Goal: Task Accomplishment & Management: Manage account settings

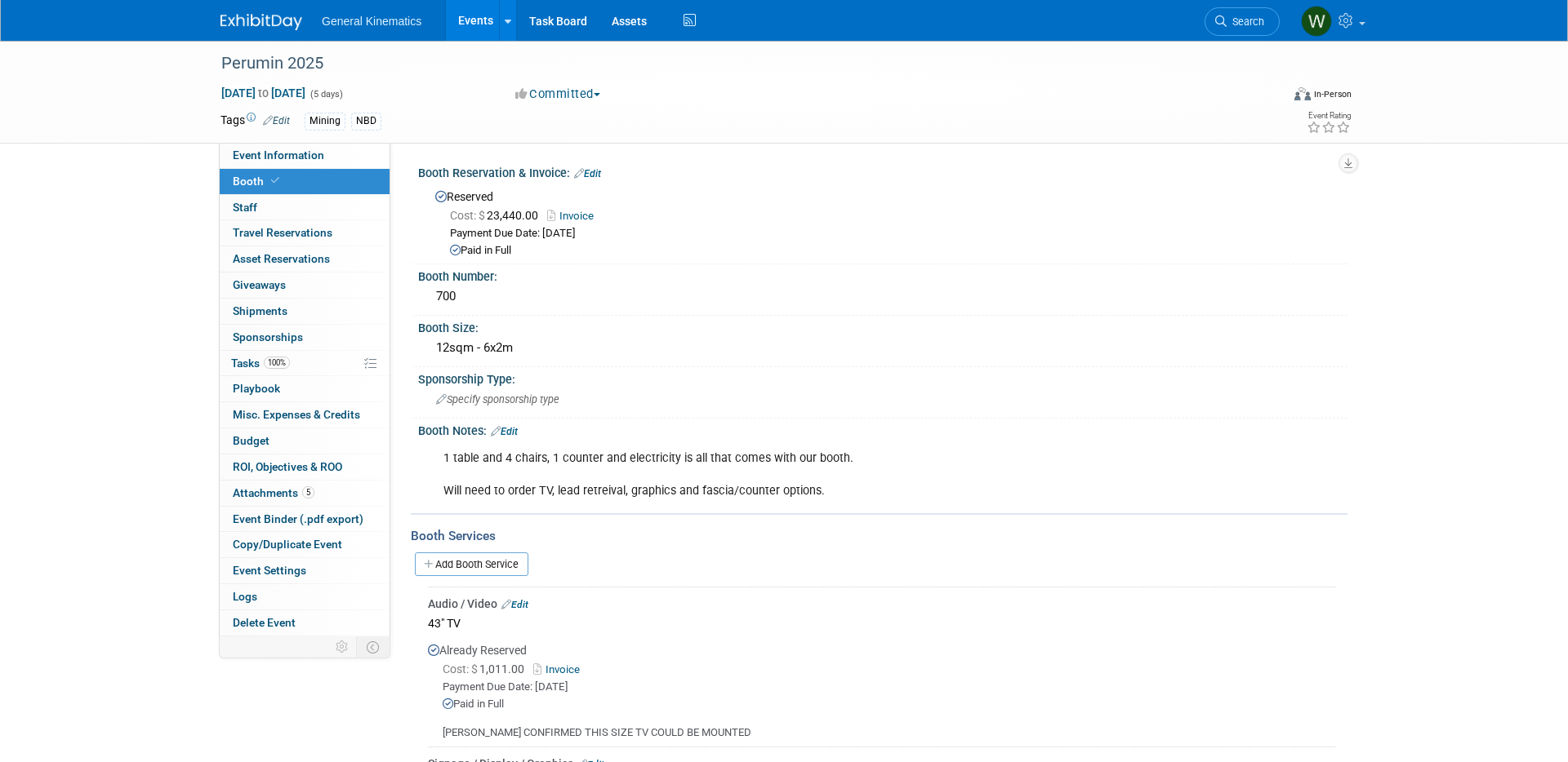
click at [241, 20] on img at bounding box center [261, 21] width 82 height 16
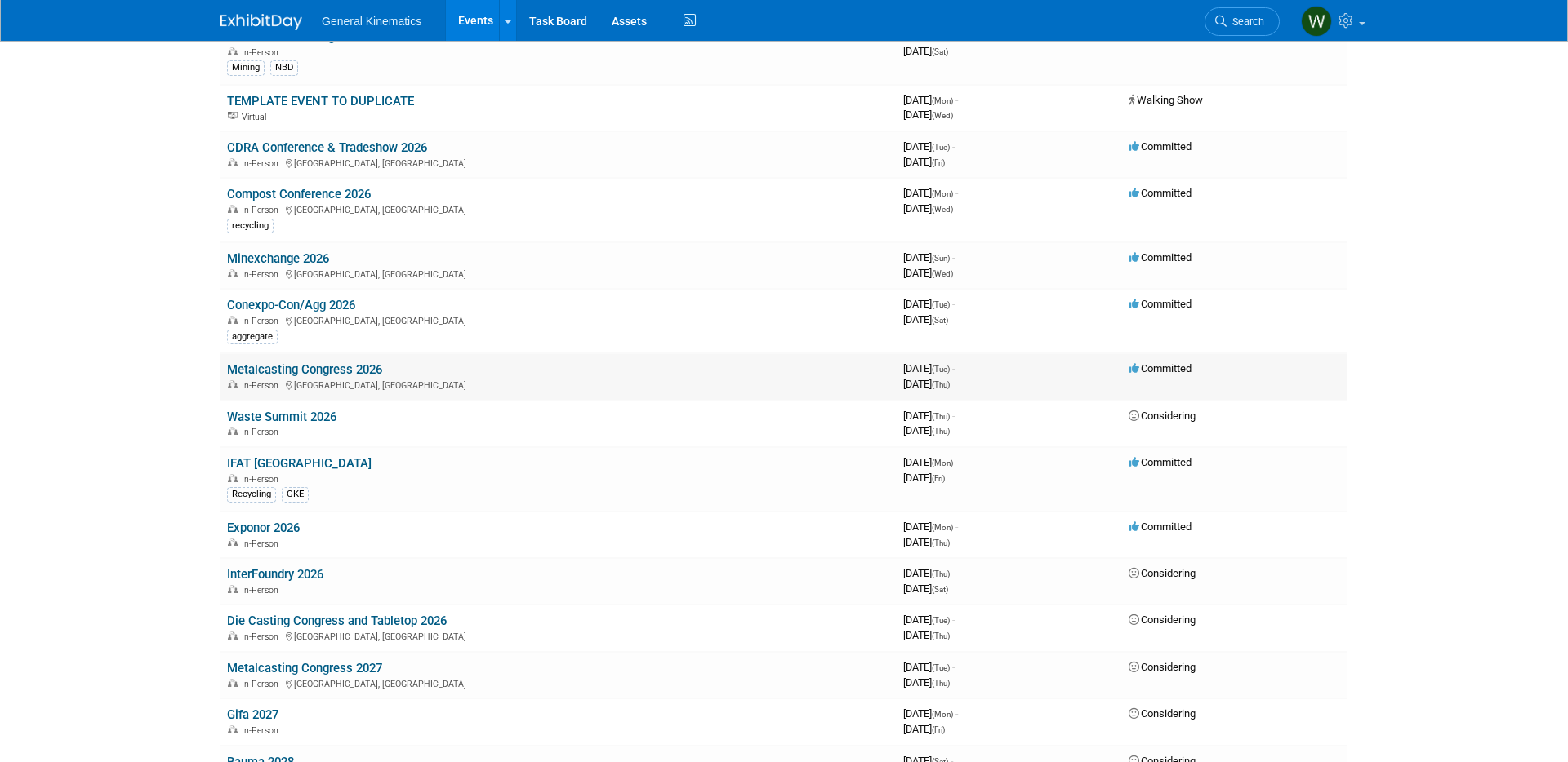
scroll to position [901, 0]
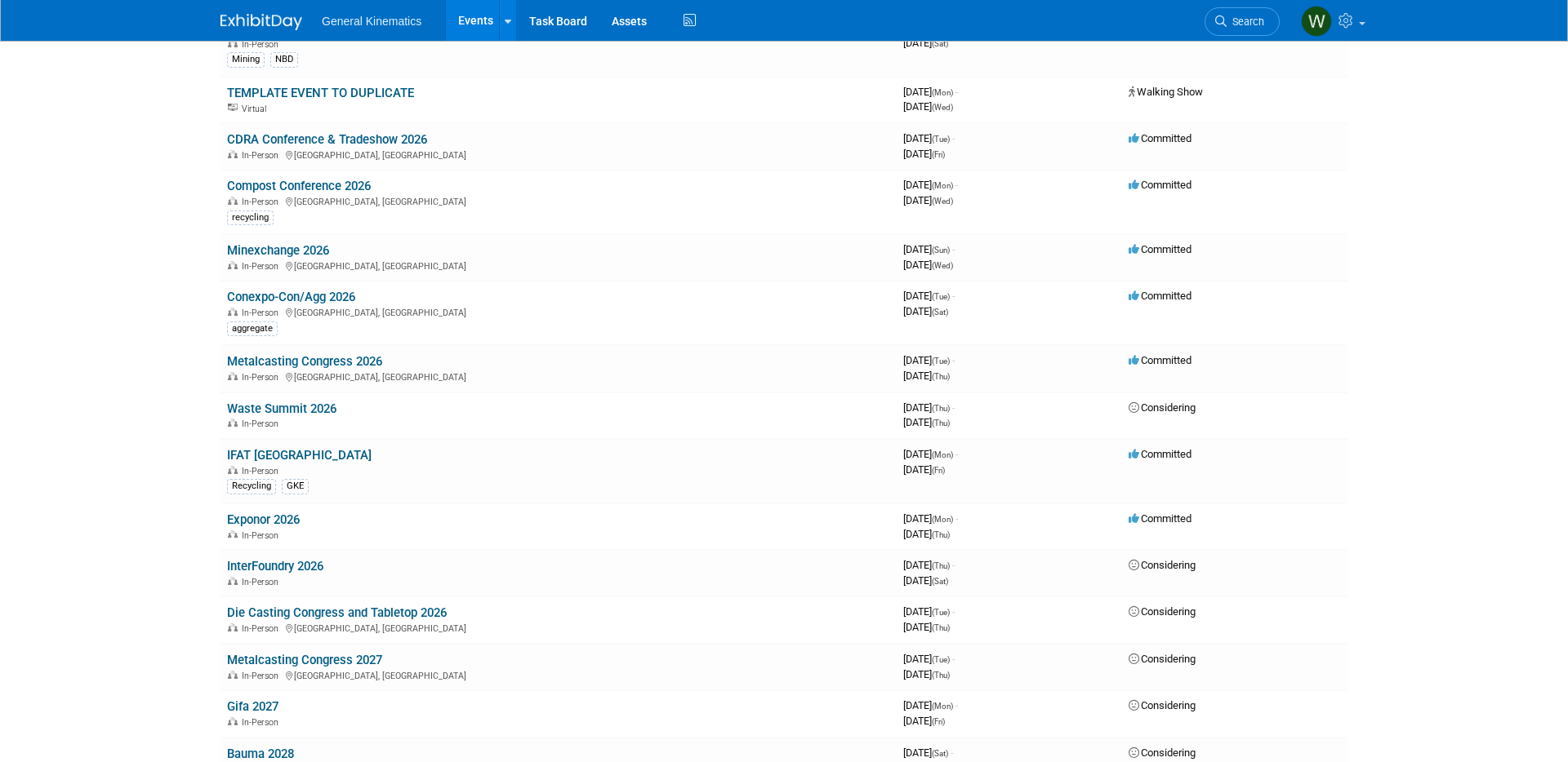
click at [264, 456] on link "IFAT [GEOGRAPHIC_DATA]" at bounding box center [299, 454] width 144 height 14
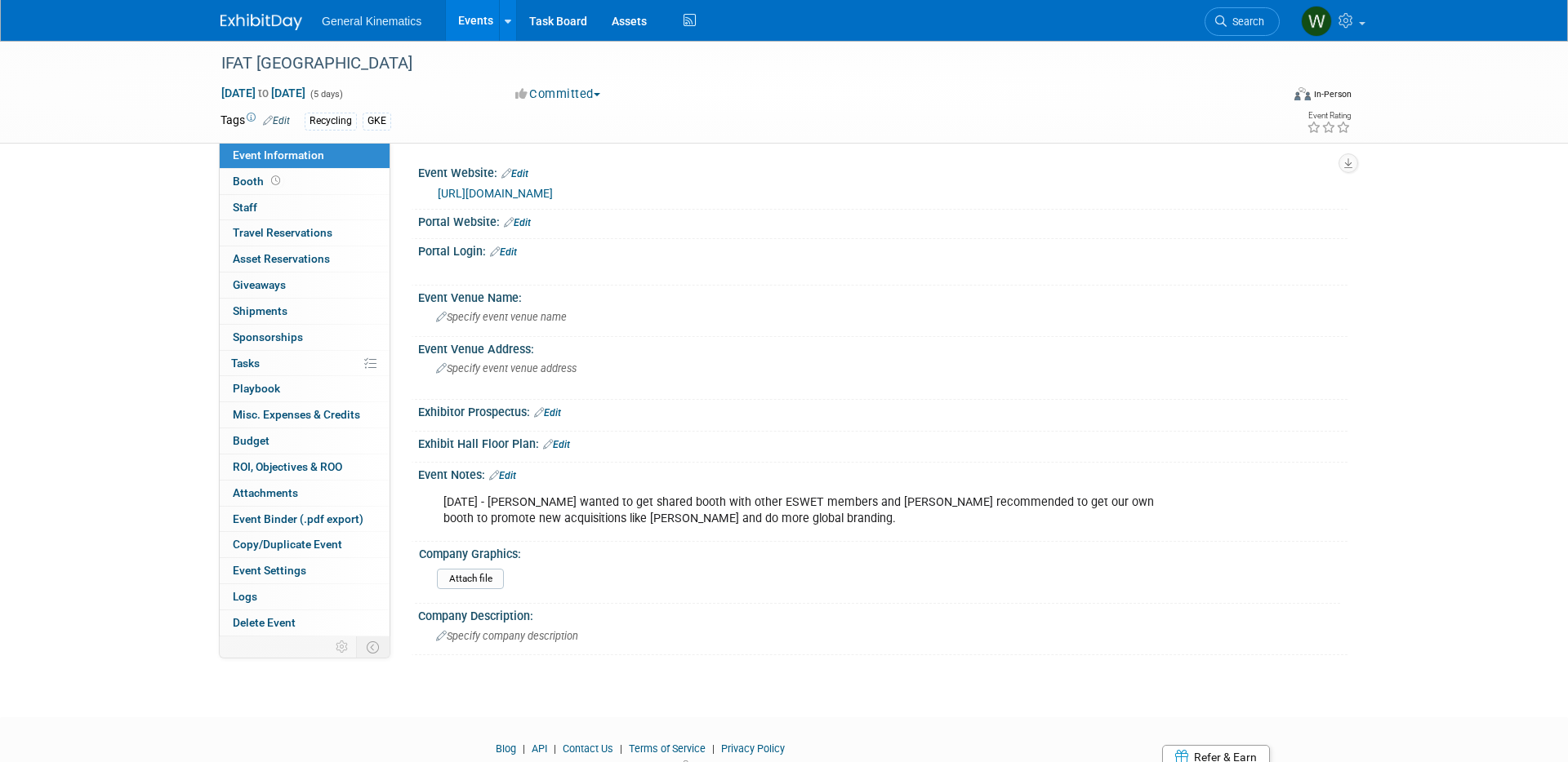
click at [552, 195] on link "[URL][DOMAIN_NAME]" at bounding box center [495, 193] width 115 height 13
drag, startPoint x: 277, startPoint y: 20, endPoint x: 263, endPoint y: 20, distance: 14.0
click at [276, 20] on img at bounding box center [261, 21] width 82 height 16
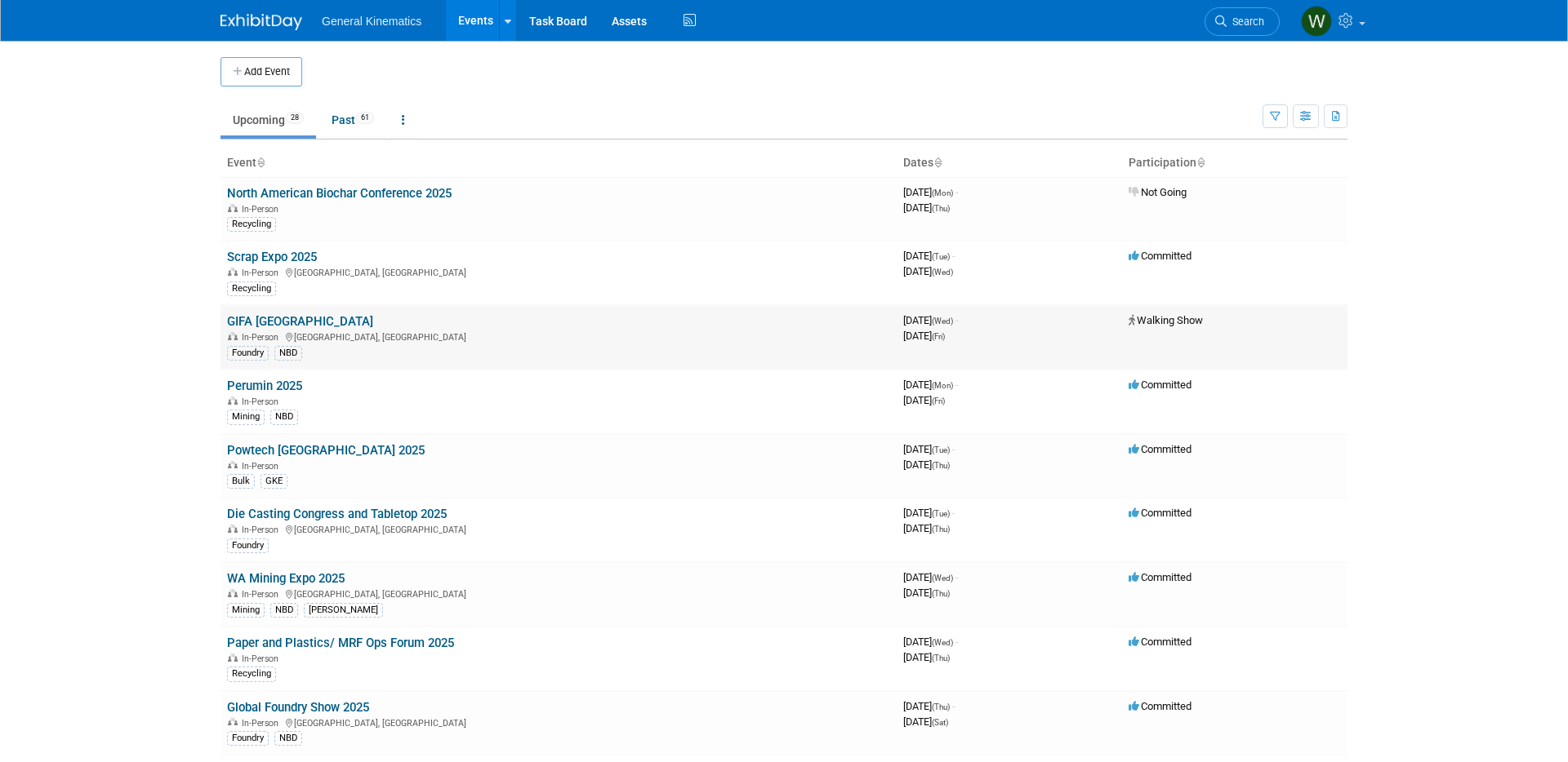
scroll to position [4, 0]
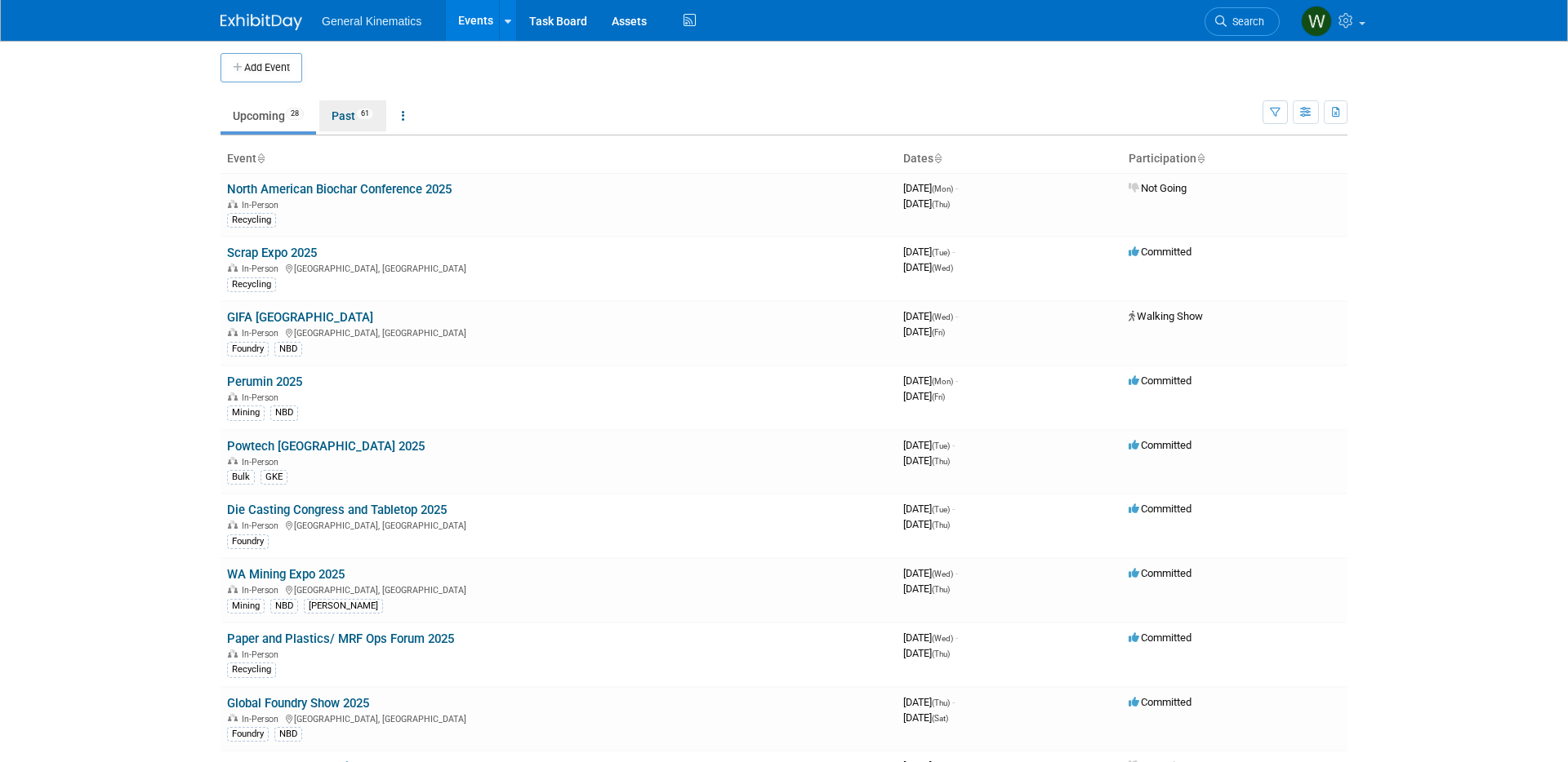
click at [361, 116] on span "61" at bounding box center [365, 114] width 18 height 12
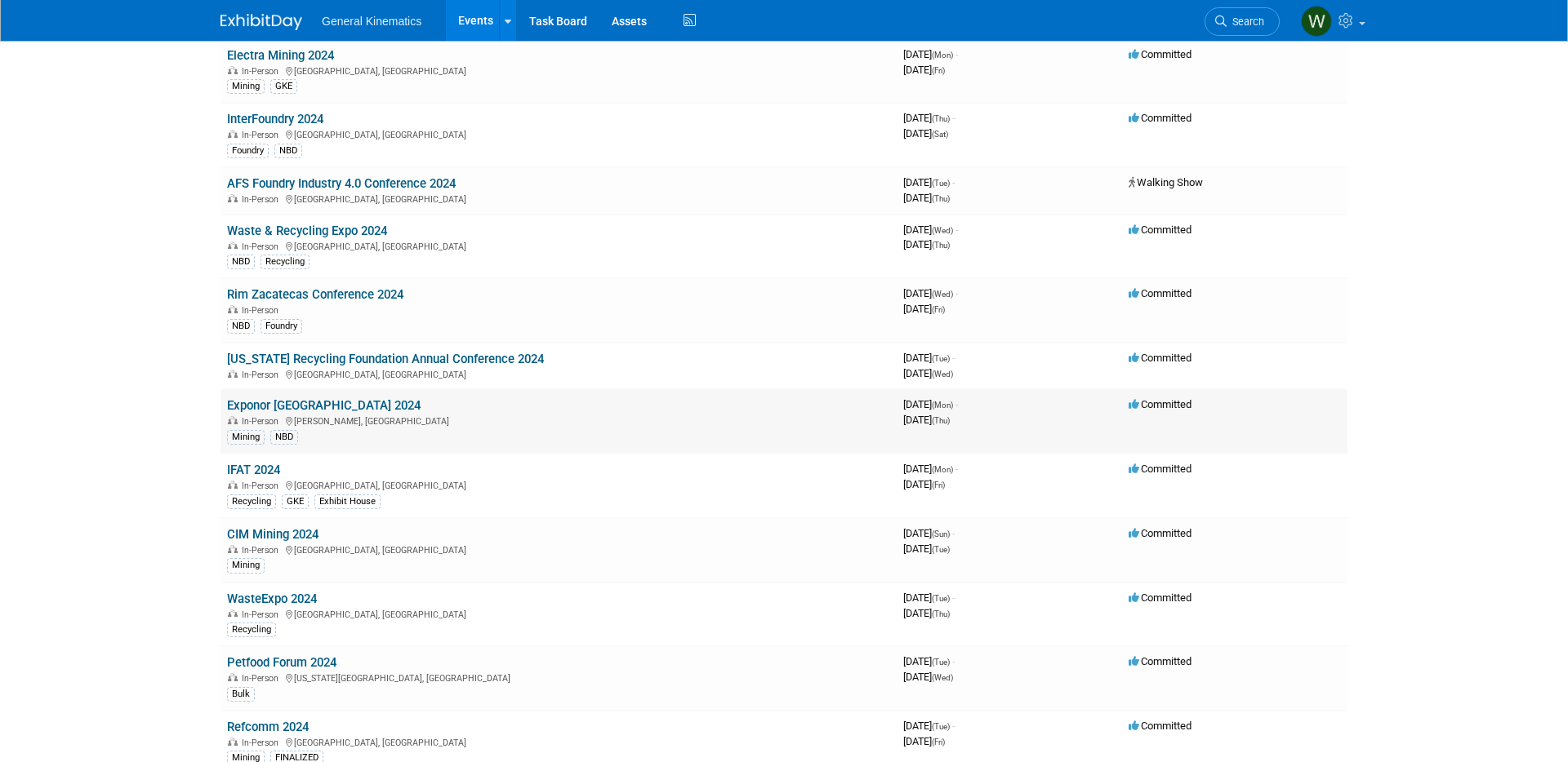
scroll to position [2424, 0]
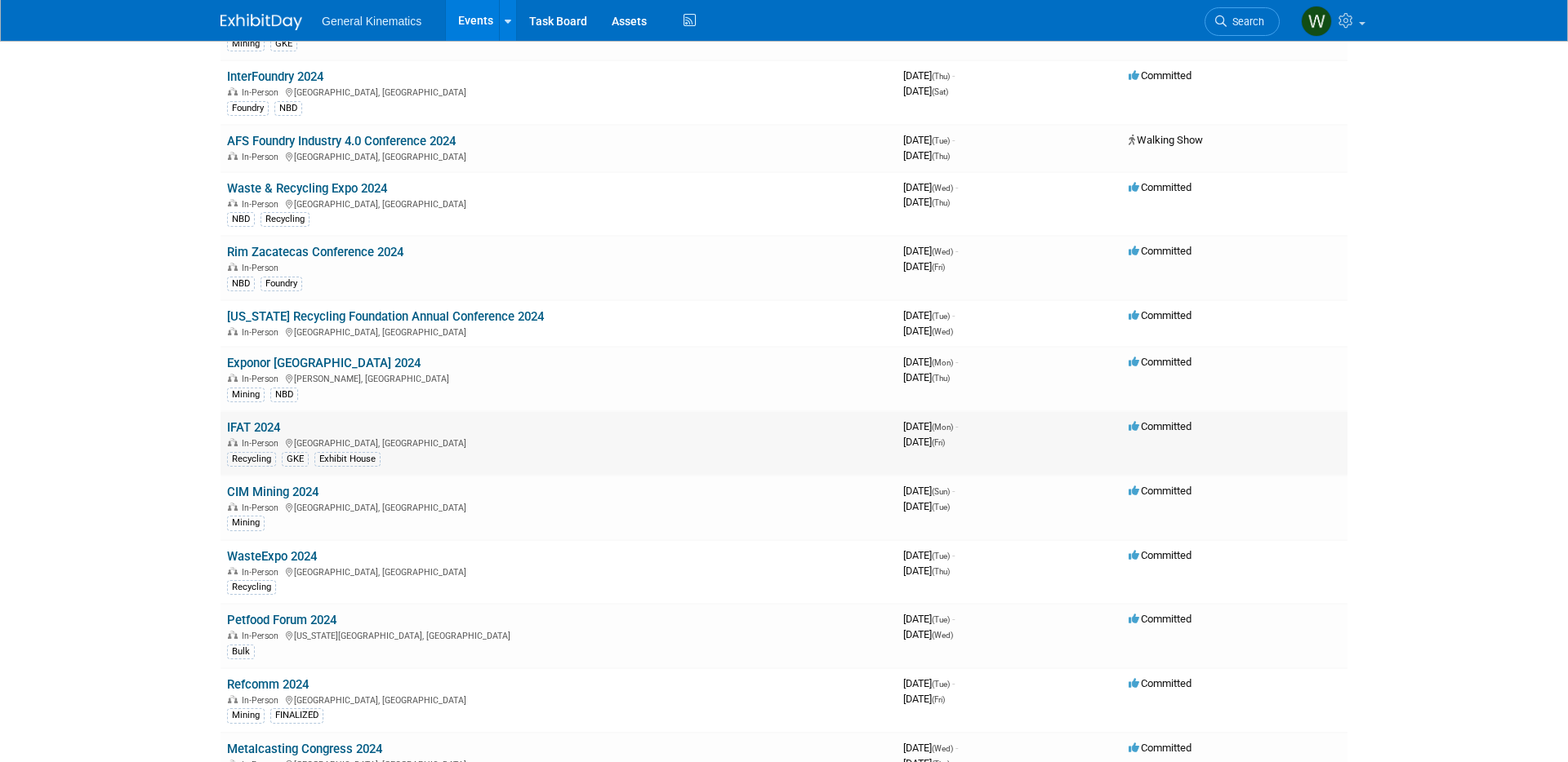
click at [263, 425] on link "IFAT 2024" at bounding box center [253, 427] width 53 height 14
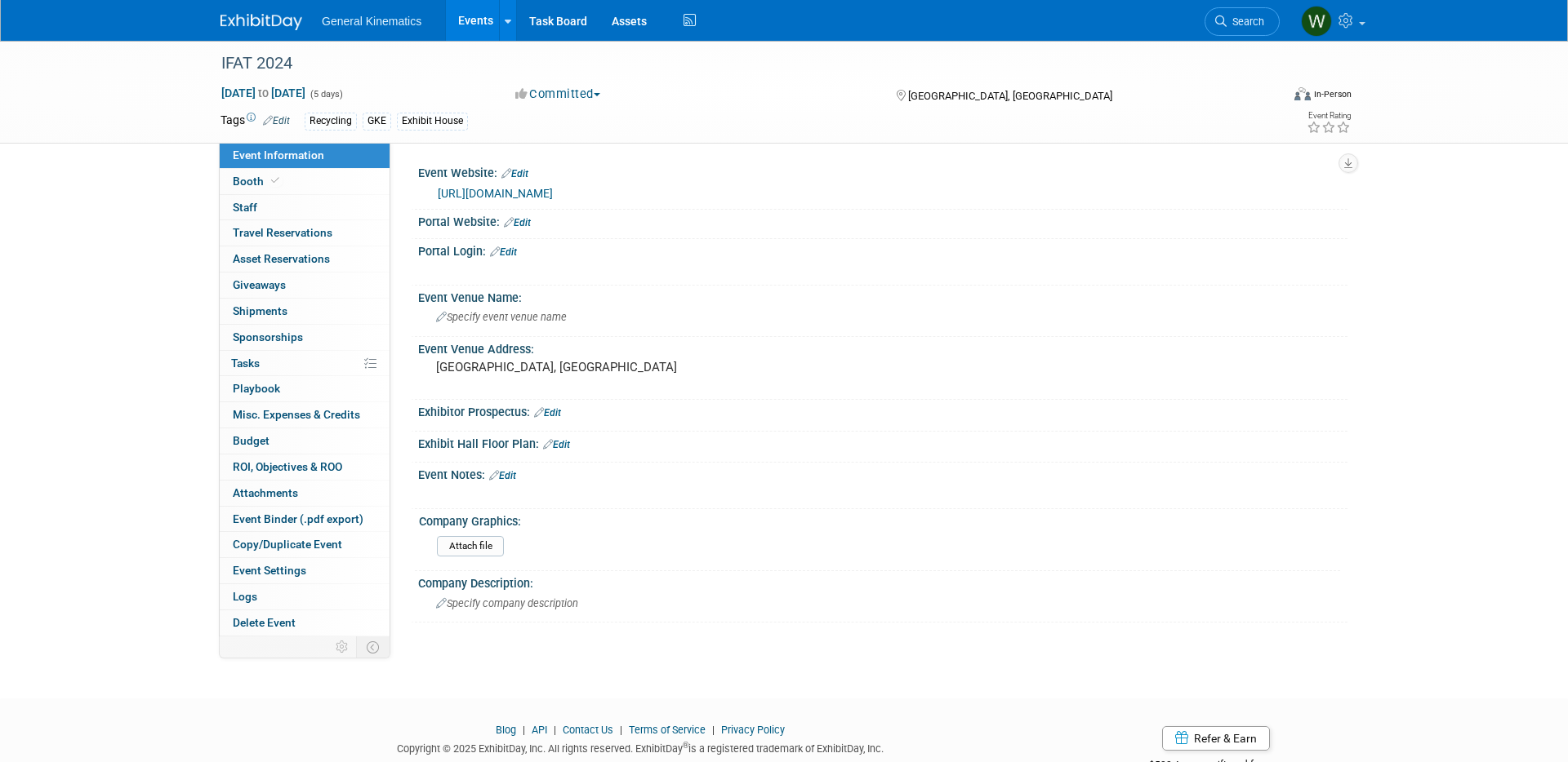
drag, startPoint x: 295, startPoint y: 183, endPoint x: 457, endPoint y: 237, distance: 170.8
click at [295, 183] on link "Booth" at bounding box center [304, 182] width 170 height 25
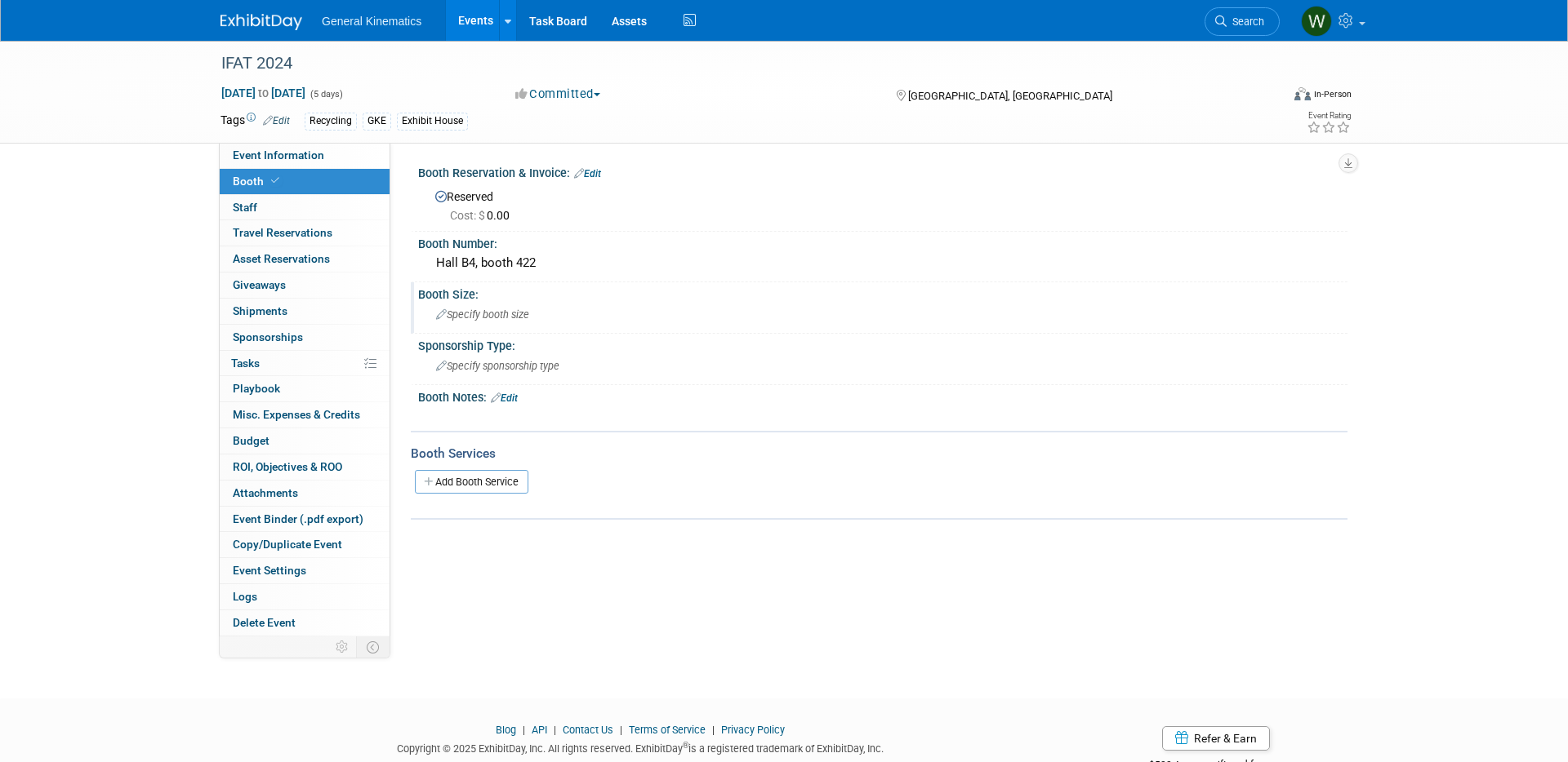
click at [593, 318] on div "Specify booth size" at bounding box center [882, 314] width 905 height 25
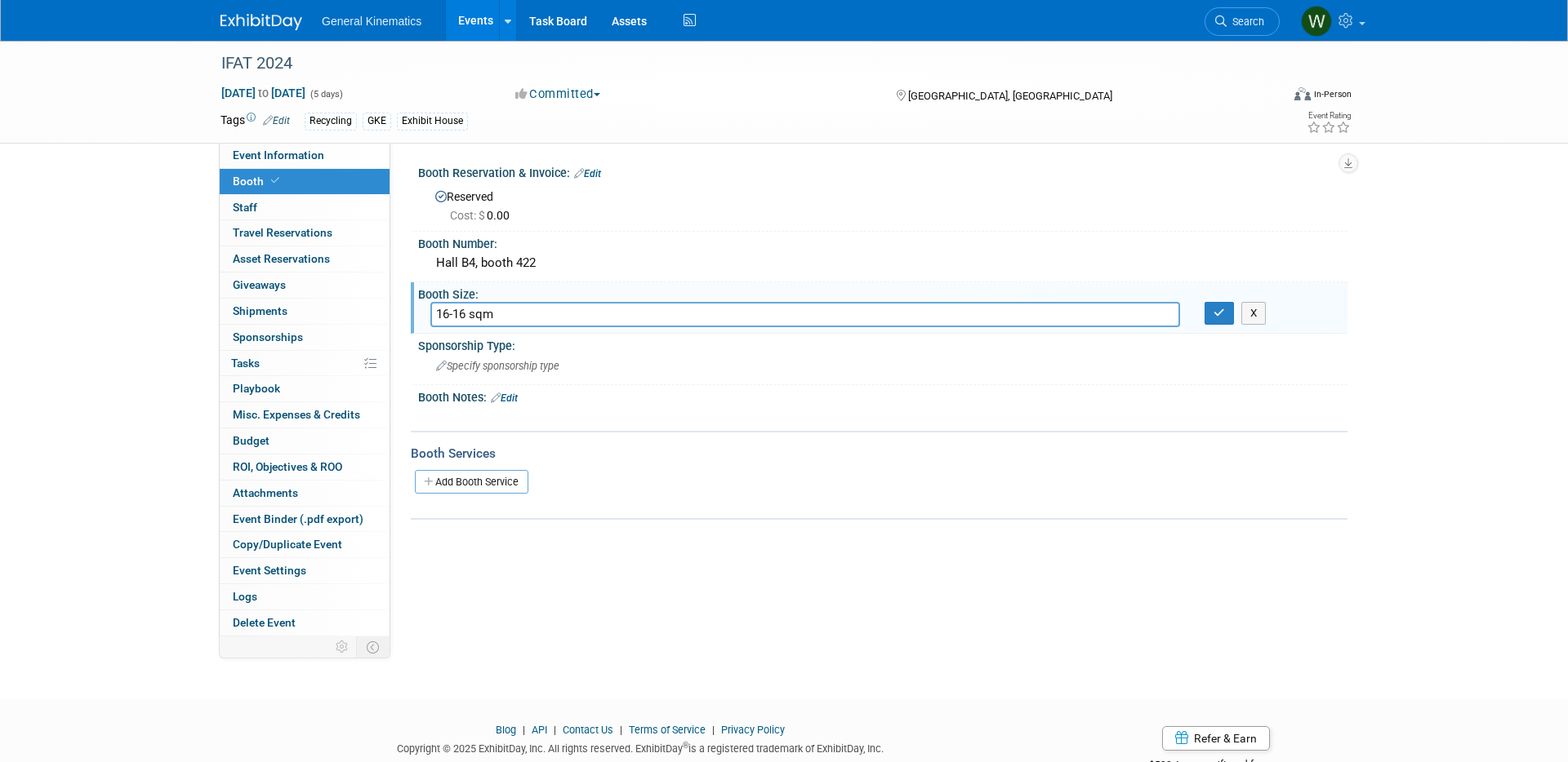
click at [448, 314] on input "16-16 sqm" at bounding box center [805, 314] width 750 height 25
type input "12-16 sqm"
click at [1218, 311] on icon "button" at bounding box center [1219, 313] width 11 height 10
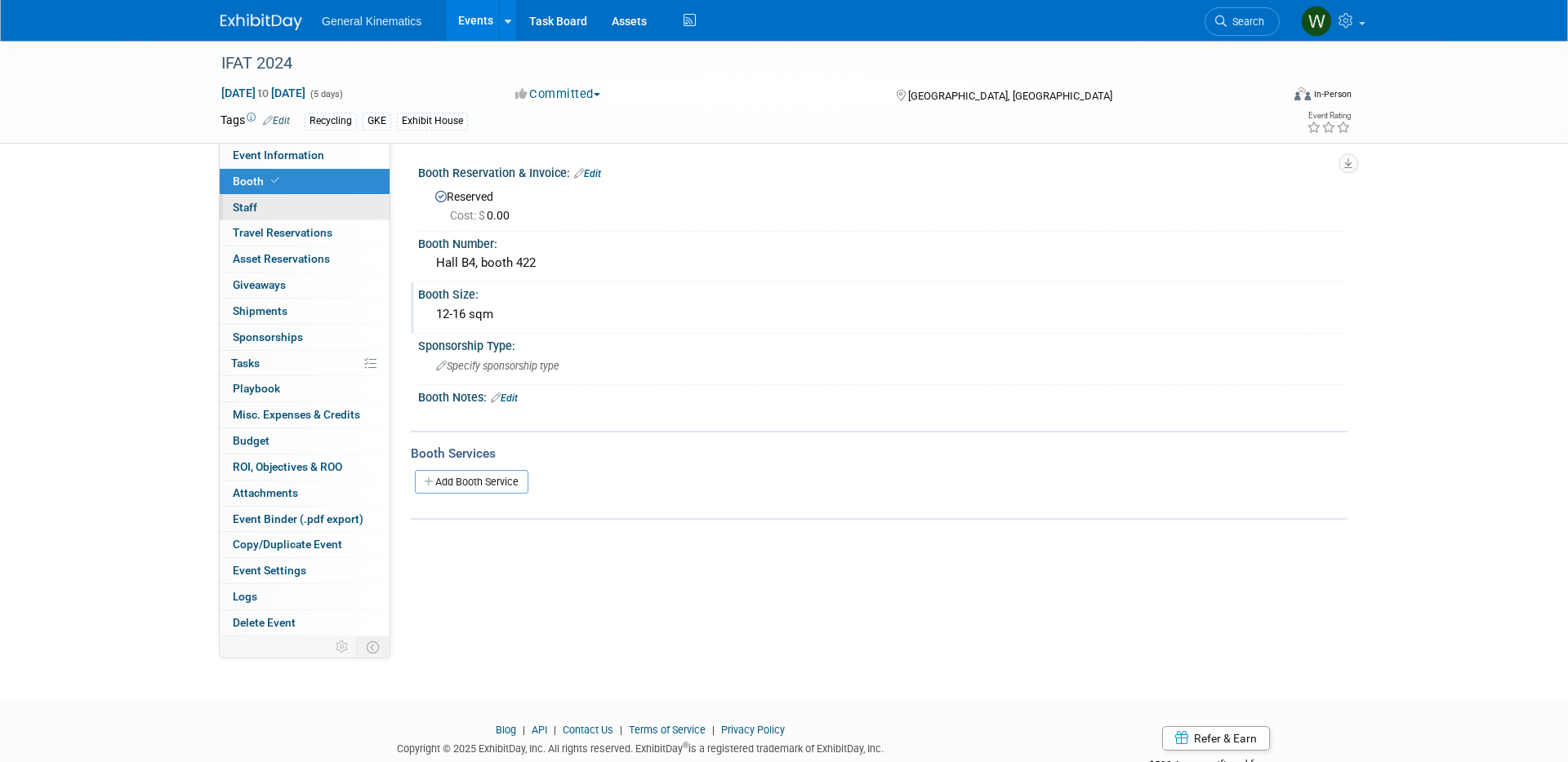
click at [258, 200] on link "0 Staff 0" at bounding box center [304, 208] width 170 height 25
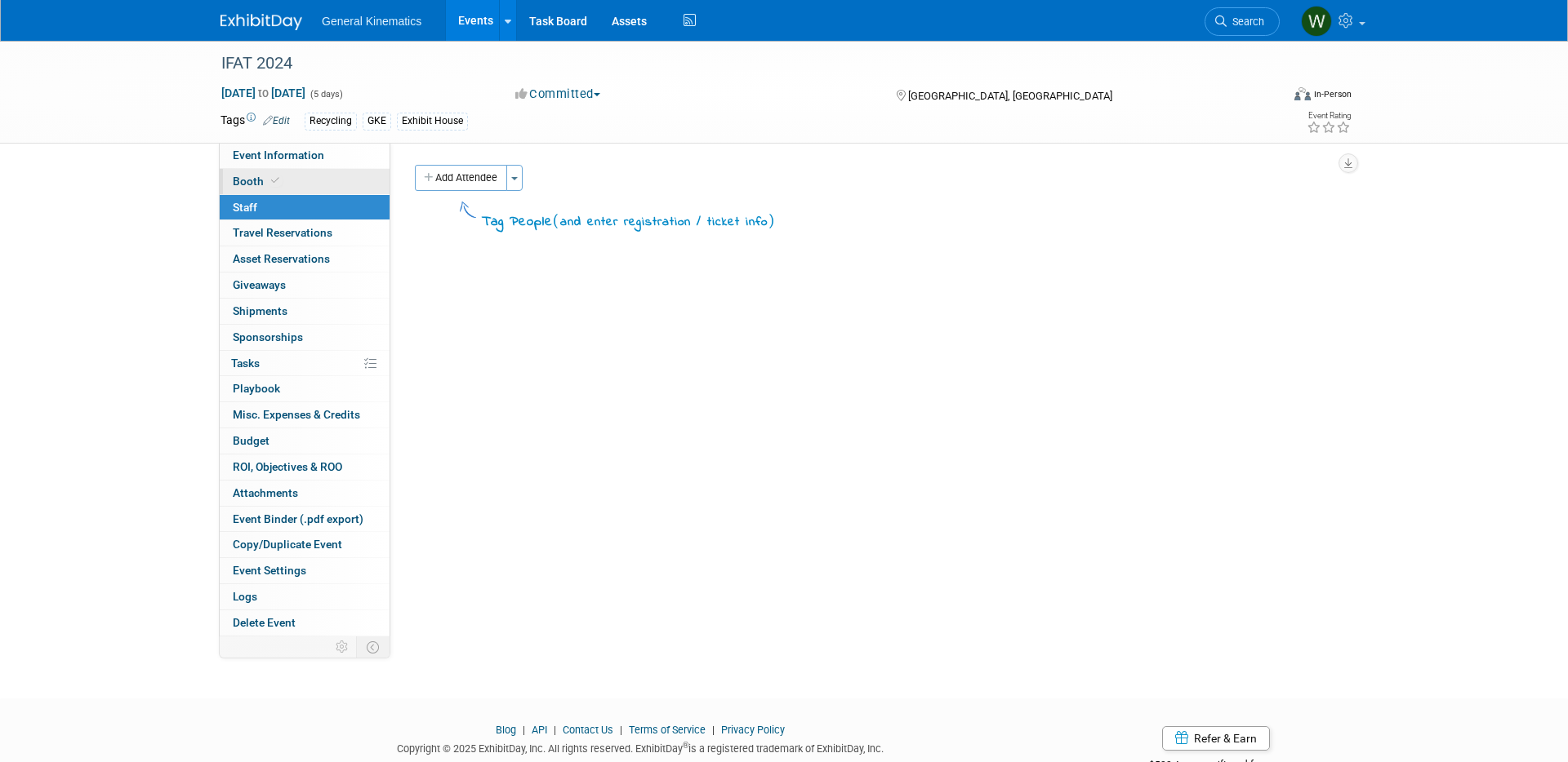
click at [271, 179] on icon at bounding box center [275, 181] width 8 height 9
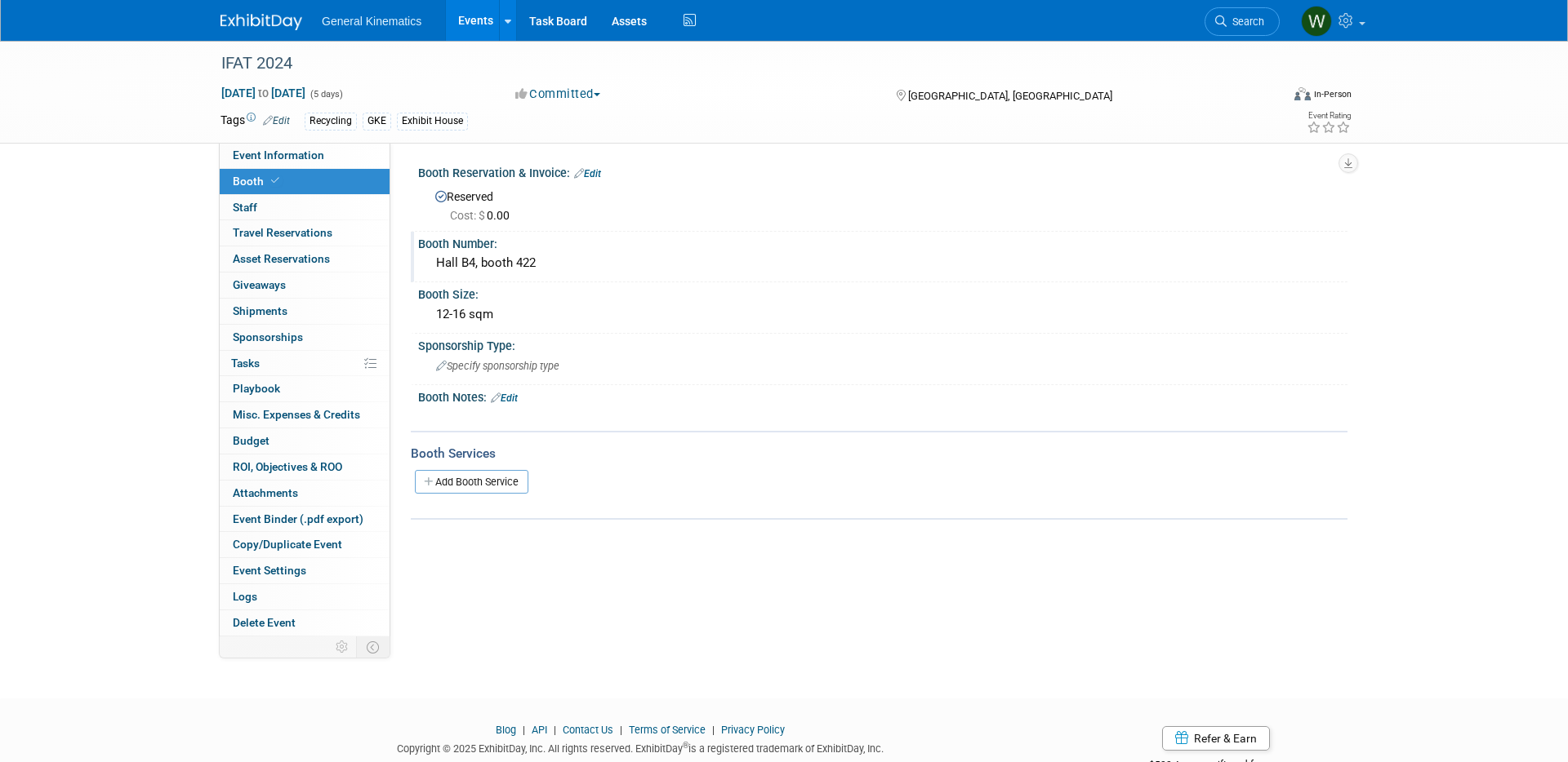
drag, startPoint x: 546, startPoint y: 265, endPoint x: 426, endPoint y: 258, distance: 120.2
click at [426, 258] on div "Hall B4, booth 422" at bounding box center [882, 264] width 929 height 27
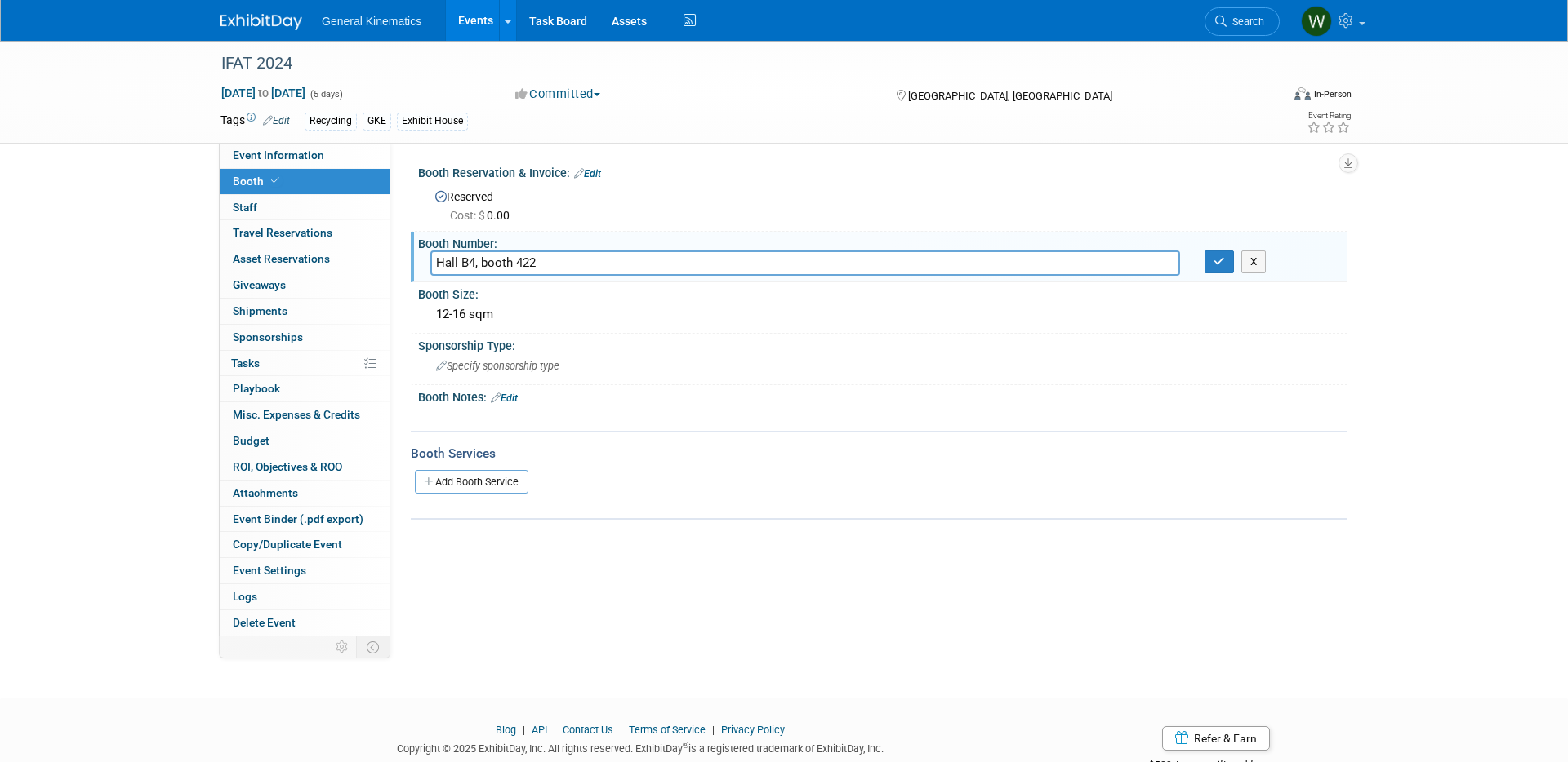
drag, startPoint x: 543, startPoint y: 264, endPoint x: 433, endPoint y: 256, distance: 110.3
click at [433, 256] on input "Hall B4, booth 422" at bounding box center [805, 263] width 750 height 25
click at [548, 310] on div "12-16 sqm" at bounding box center [882, 314] width 905 height 25
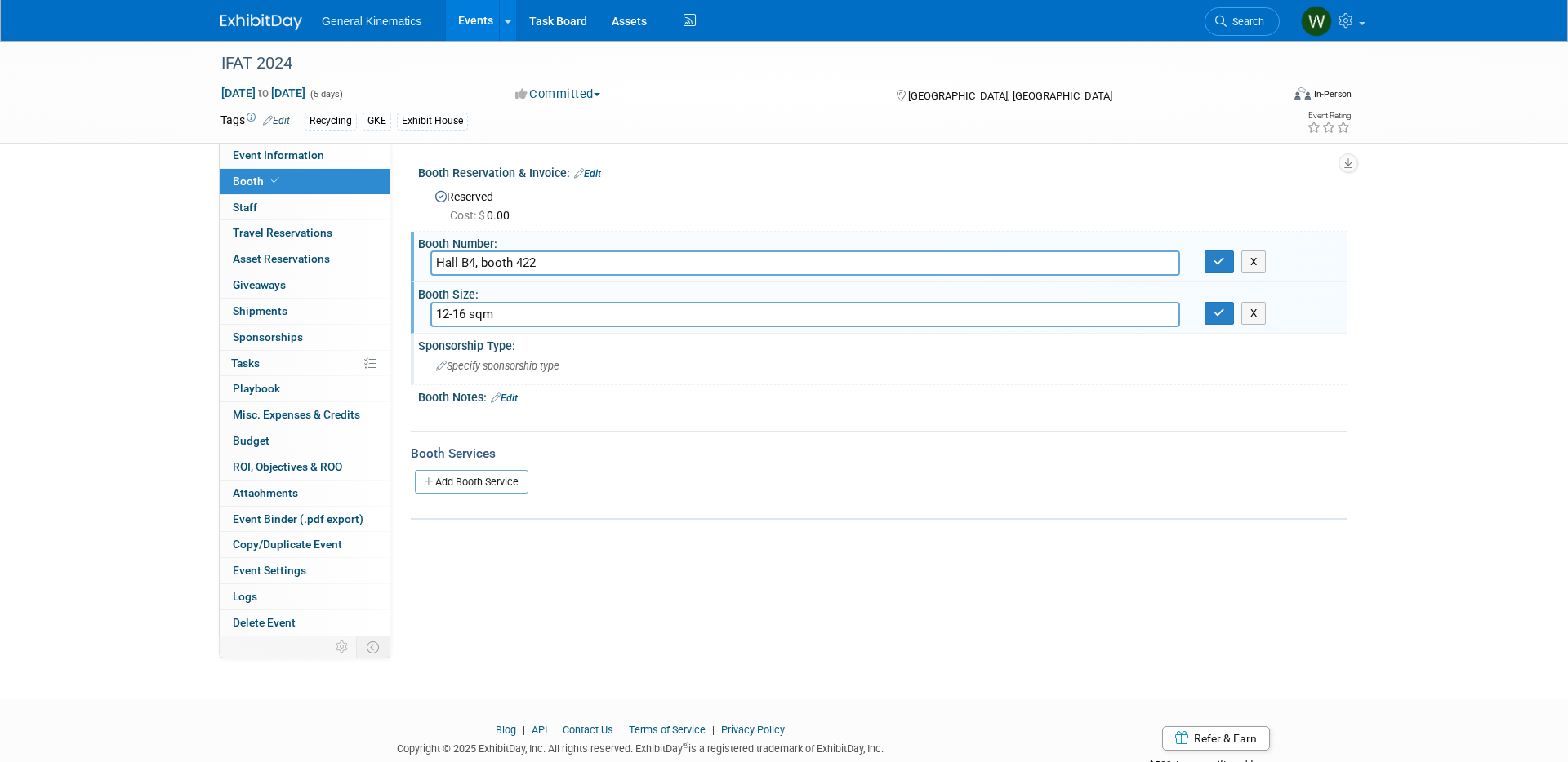
click at [710, 375] on div "Specify sponsorship type" at bounding box center [882, 366] width 905 height 25
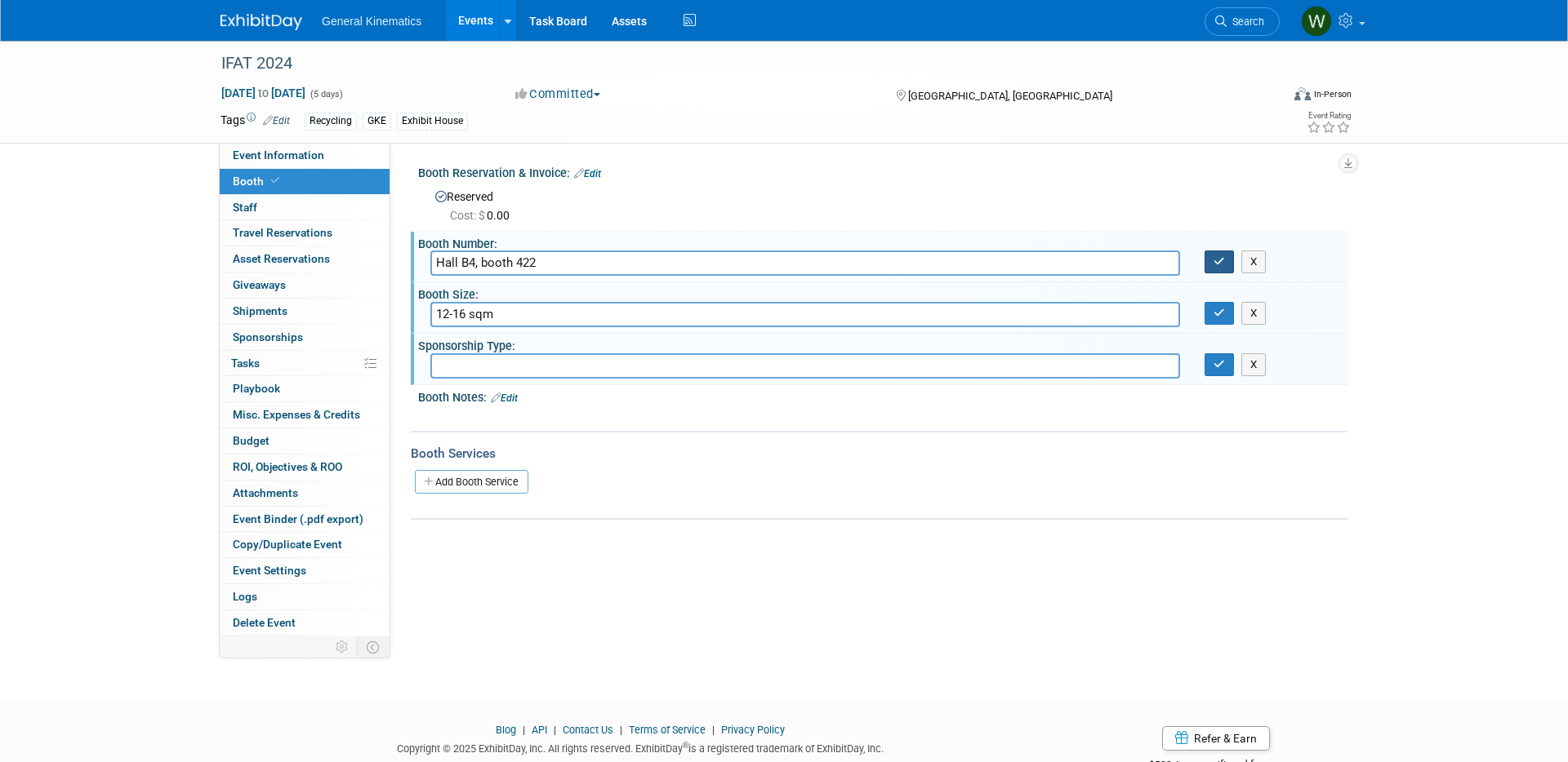
click at [1224, 261] on button "button" at bounding box center [1219, 262] width 30 height 23
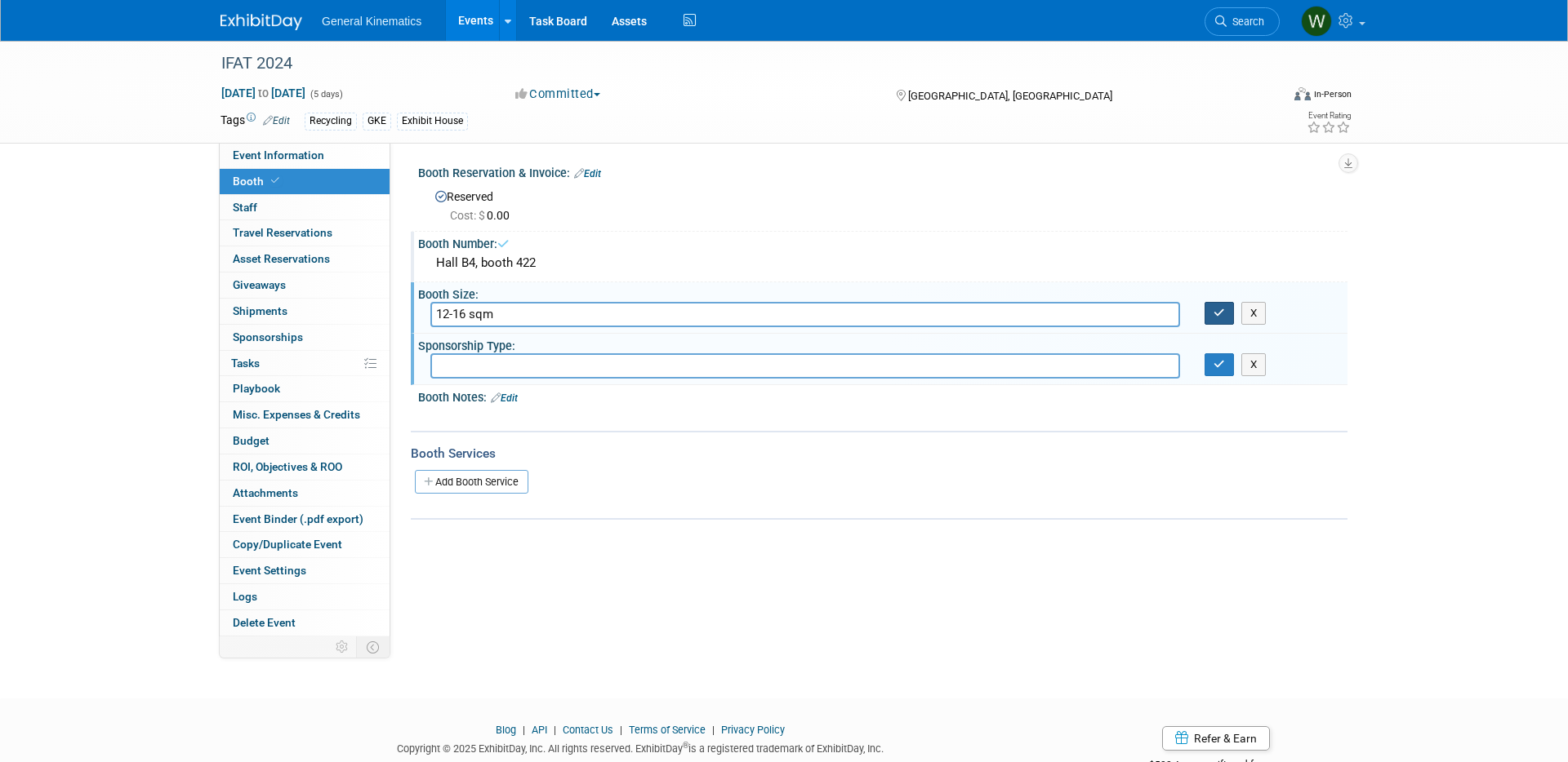
drag, startPoint x: 1221, startPoint y: 315, endPoint x: 1220, endPoint y: 334, distance: 19.0
click at [1221, 315] on icon "button" at bounding box center [1219, 313] width 11 height 10
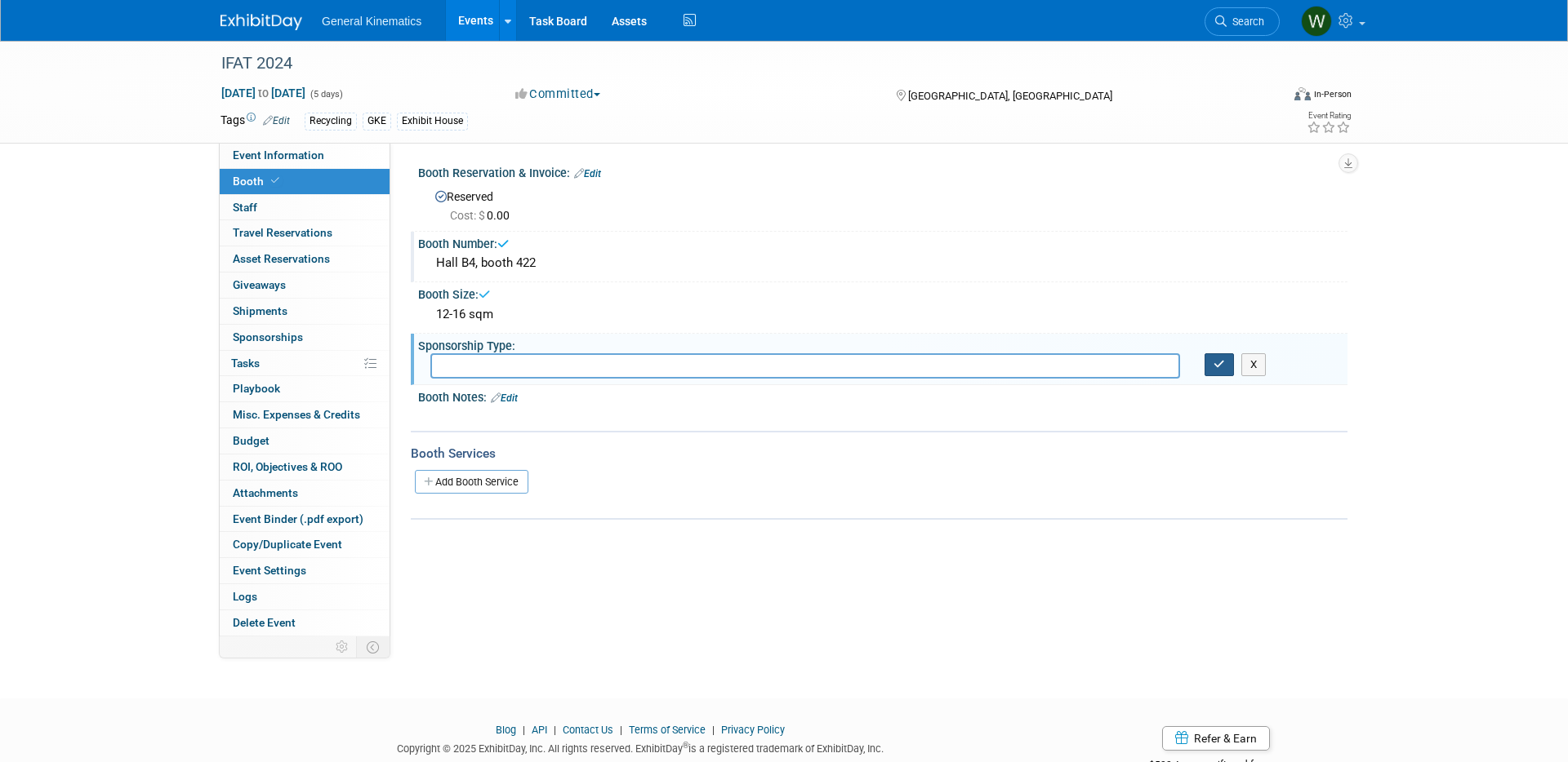
drag, startPoint x: 1217, startPoint y: 364, endPoint x: 1144, endPoint y: 338, distance: 77.5
click at [1216, 364] on icon "button" at bounding box center [1219, 364] width 11 height 10
